Goal: Transaction & Acquisition: Purchase product/service

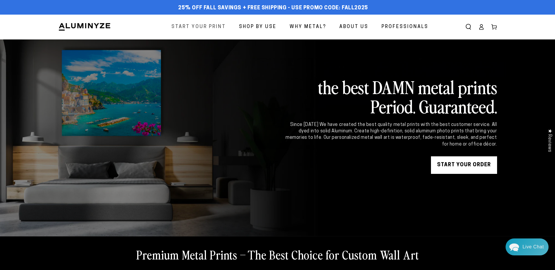
click at [210, 27] on span "Start Your Print" at bounding box center [198, 27] width 54 height 8
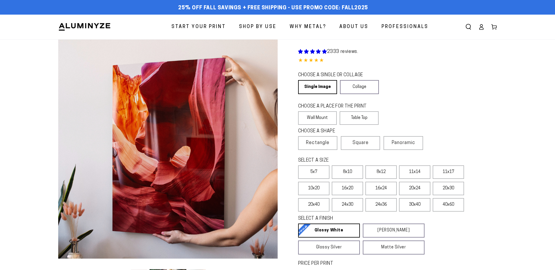
select select "**********"
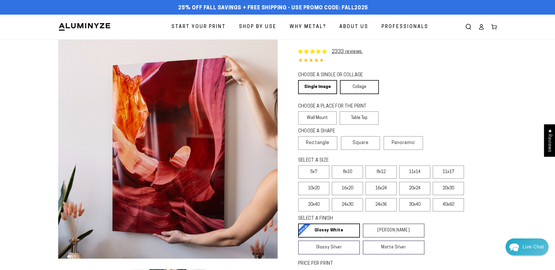
click at [363, 86] on link "Collage" at bounding box center [359, 87] width 39 height 14
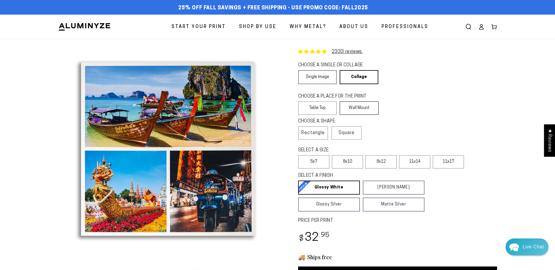
click at [365, 109] on label "Wall Mount" at bounding box center [359, 108] width 39 height 13
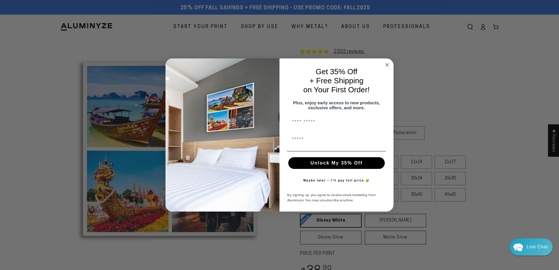
click at [387, 63] on circle "Close dialog" at bounding box center [387, 65] width 7 height 7
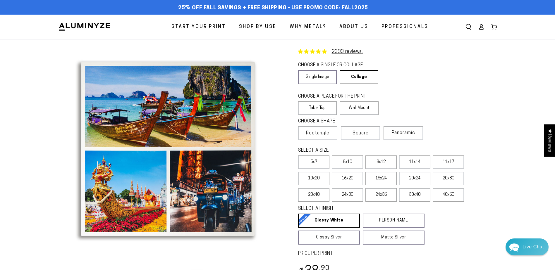
scroll to position [29, 0]
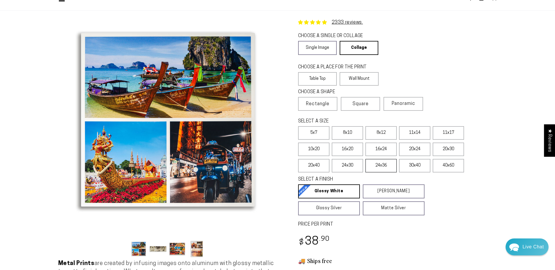
click at [389, 167] on label "24x36" at bounding box center [380, 165] width 31 height 13
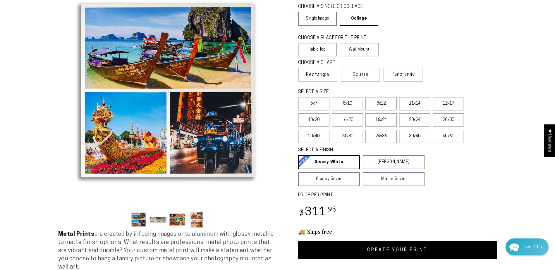
scroll to position [88, 0]
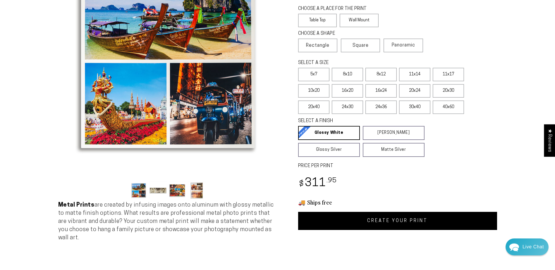
click at [412, 218] on link "CREATE YOUR PRINT" at bounding box center [397, 221] width 199 height 18
